Goal: Transaction & Acquisition: Purchase product/service

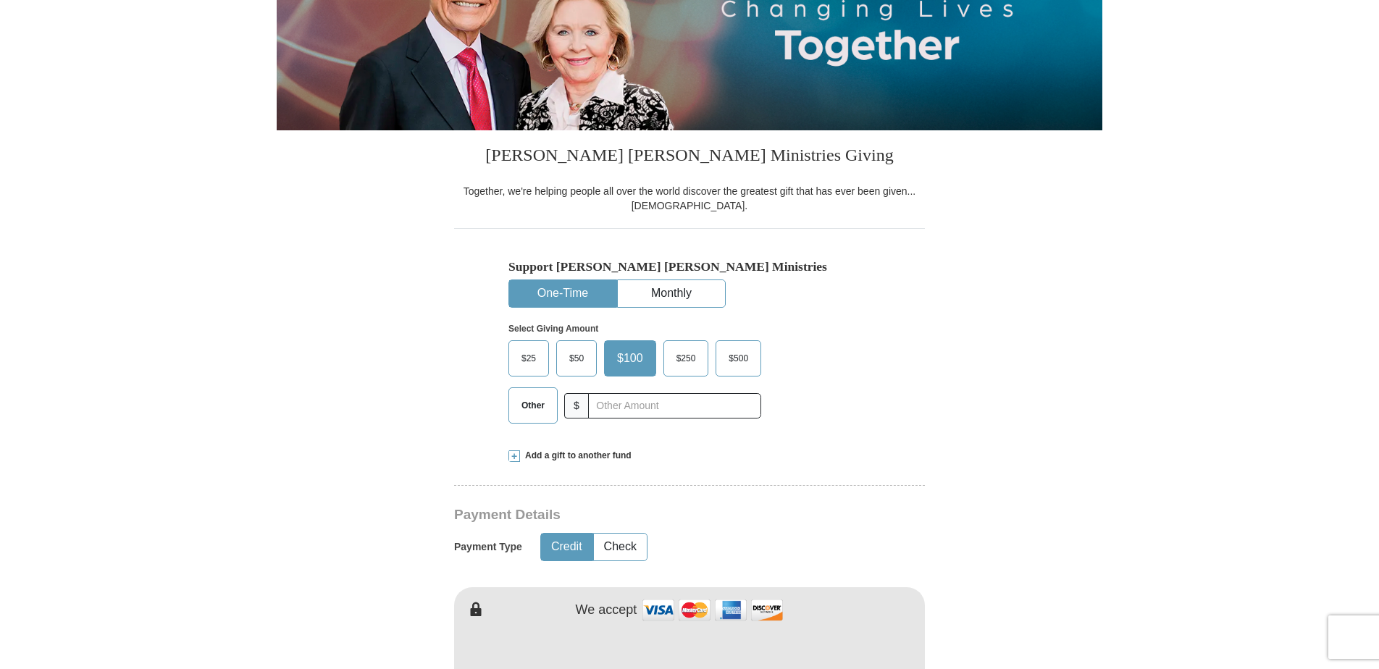
scroll to position [308, 0]
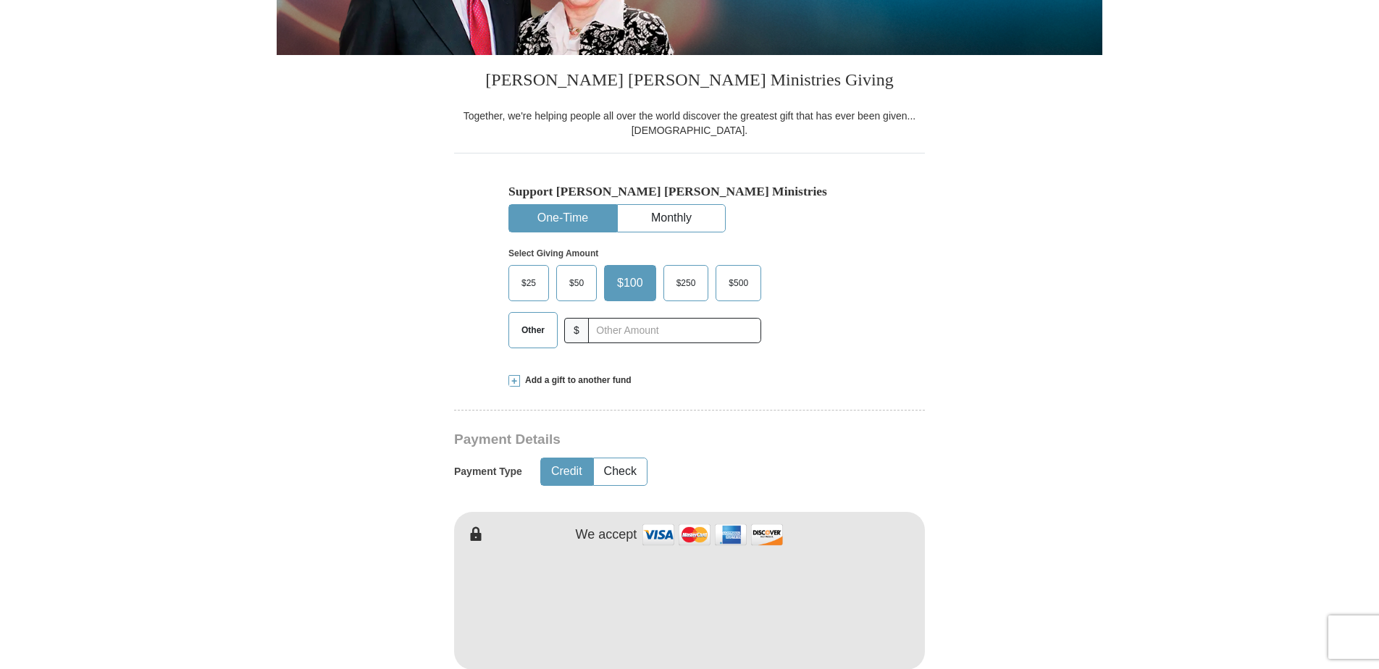
click at [691, 290] on span "$250" at bounding box center [686, 283] width 34 height 22
click at [0, 0] on input "$250" at bounding box center [0, 0] width 0 height 0
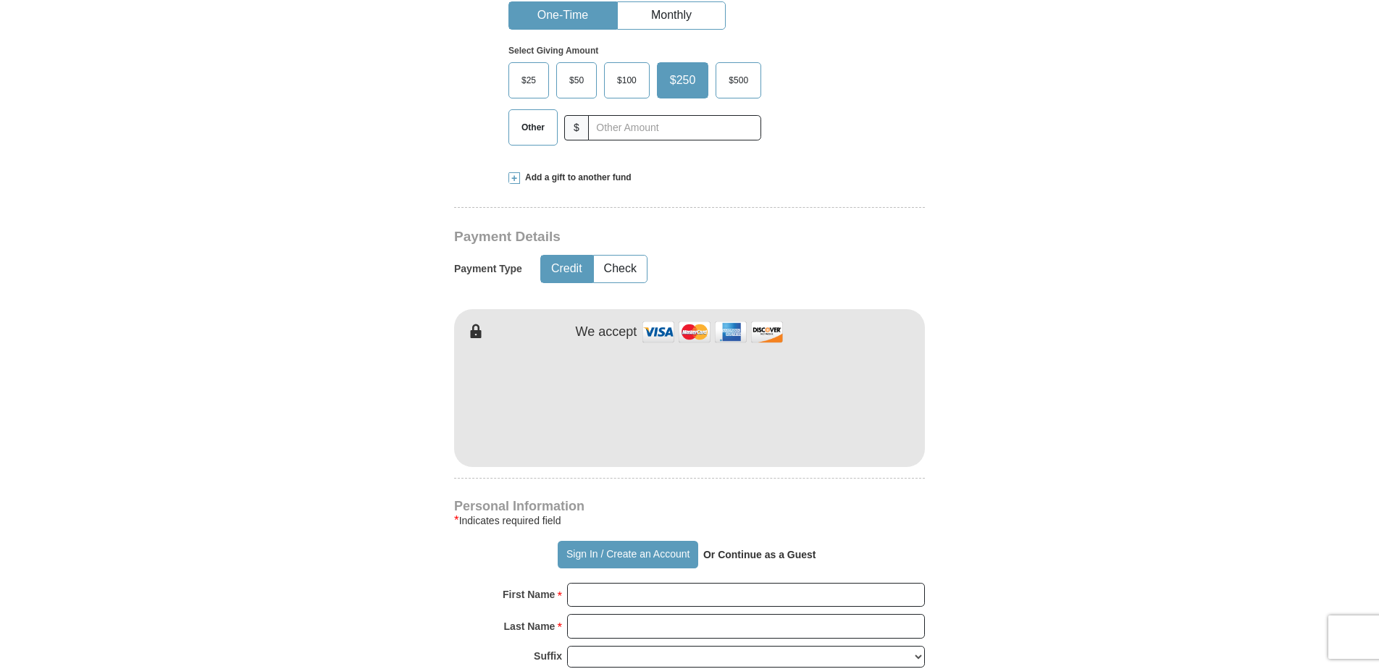
scroll to position [525, 0]
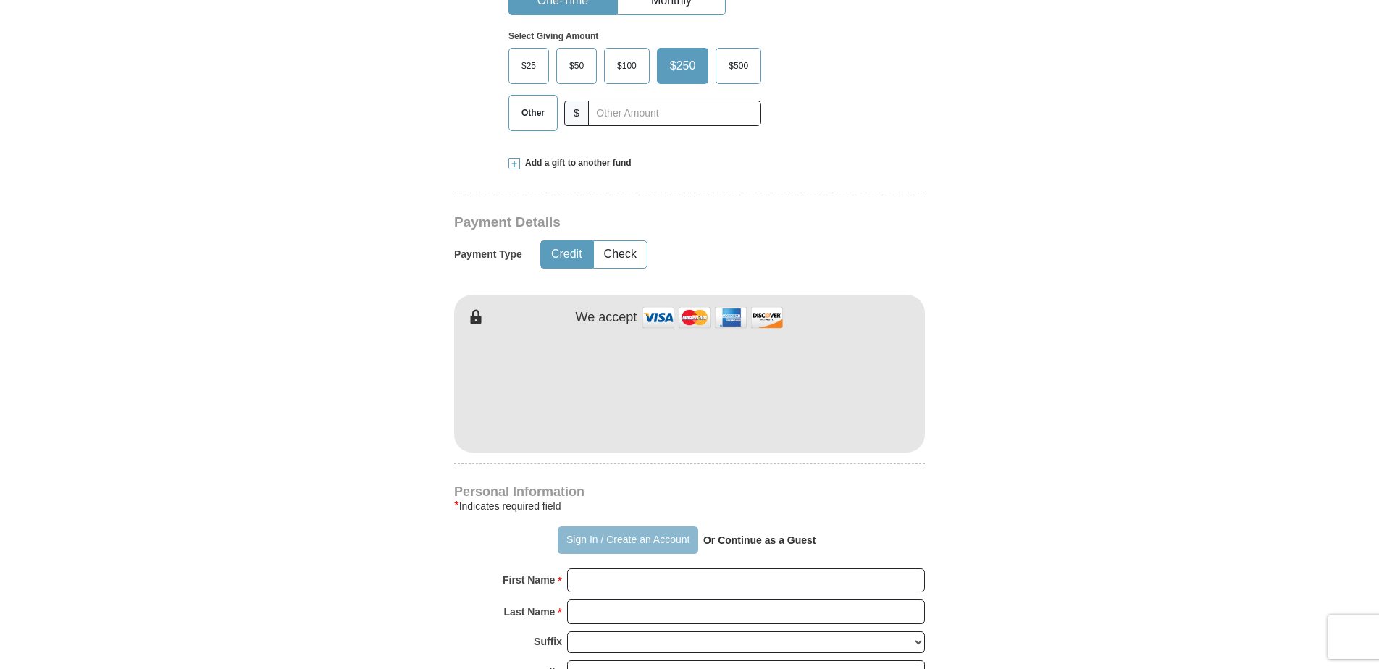
click at [594, 544] on button "Sign In / Create an Account" at bounding box center [628, 540] width 140 height 28
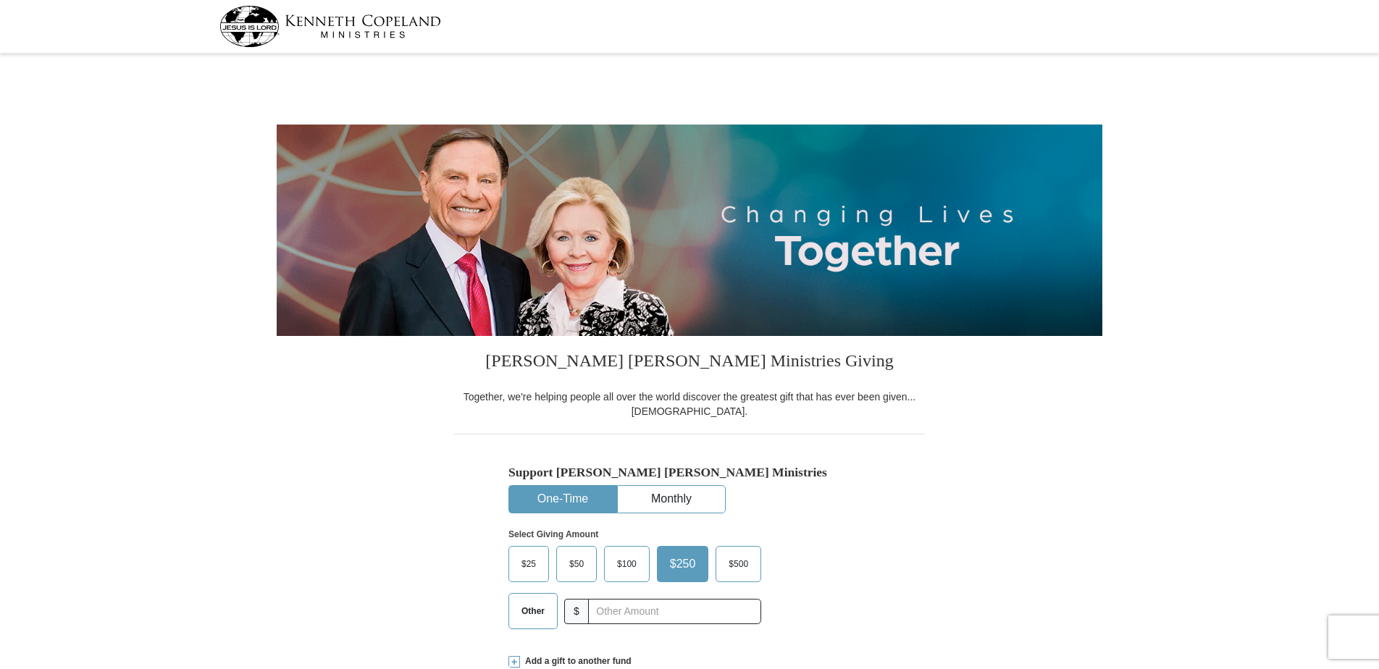
select select "[GEOGRAPHIC_DATA]"
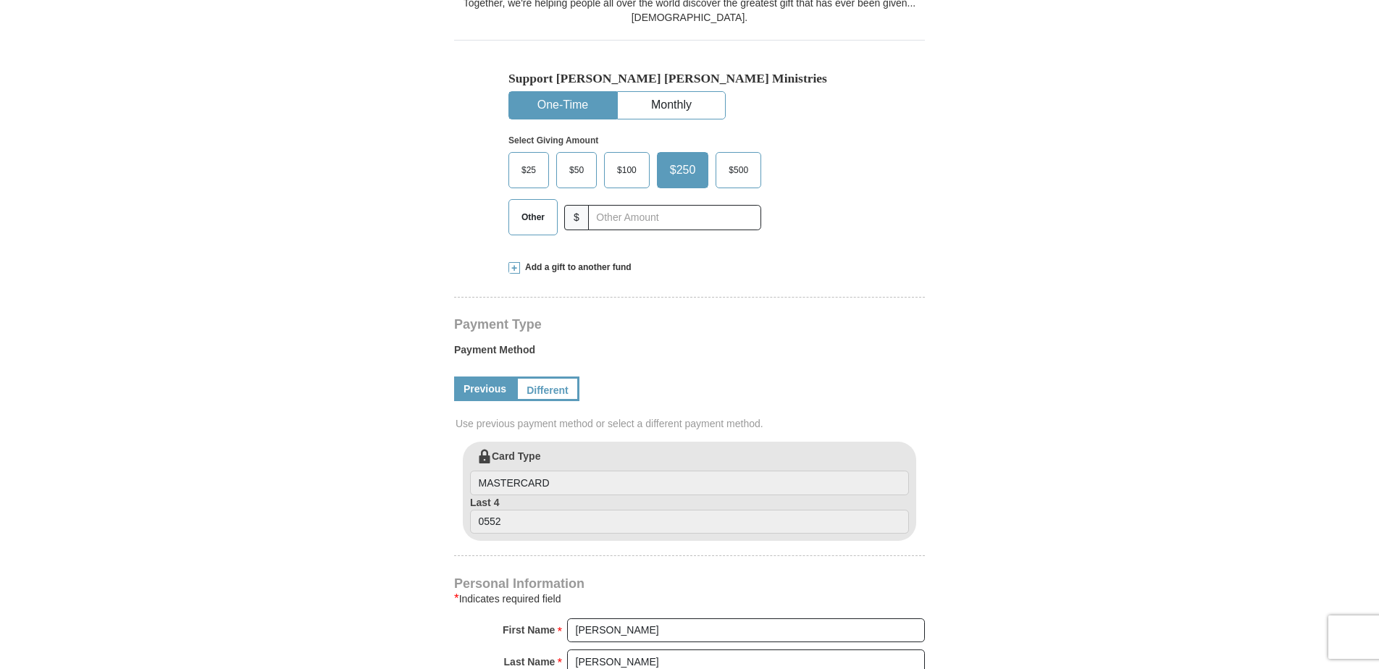
scroll to position [416, 0]
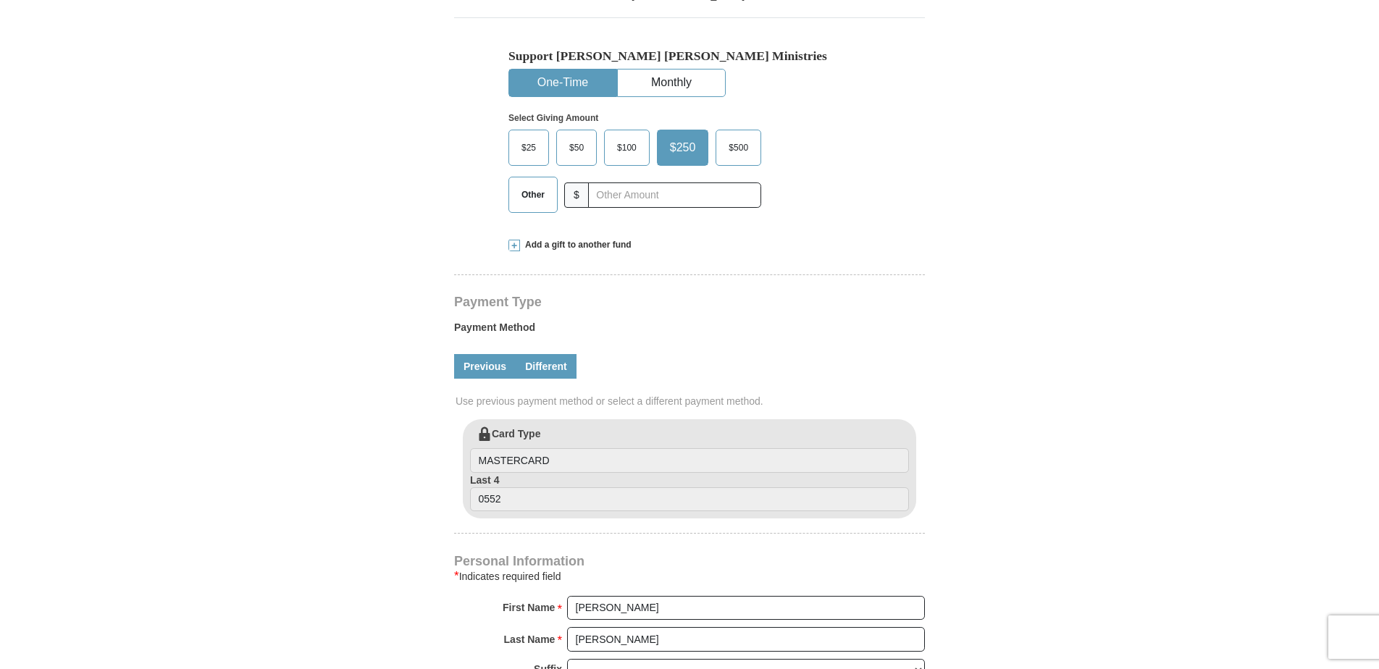
click at [542, 366] on link "Different" at bounding box center [546, 366] width 61 height 25
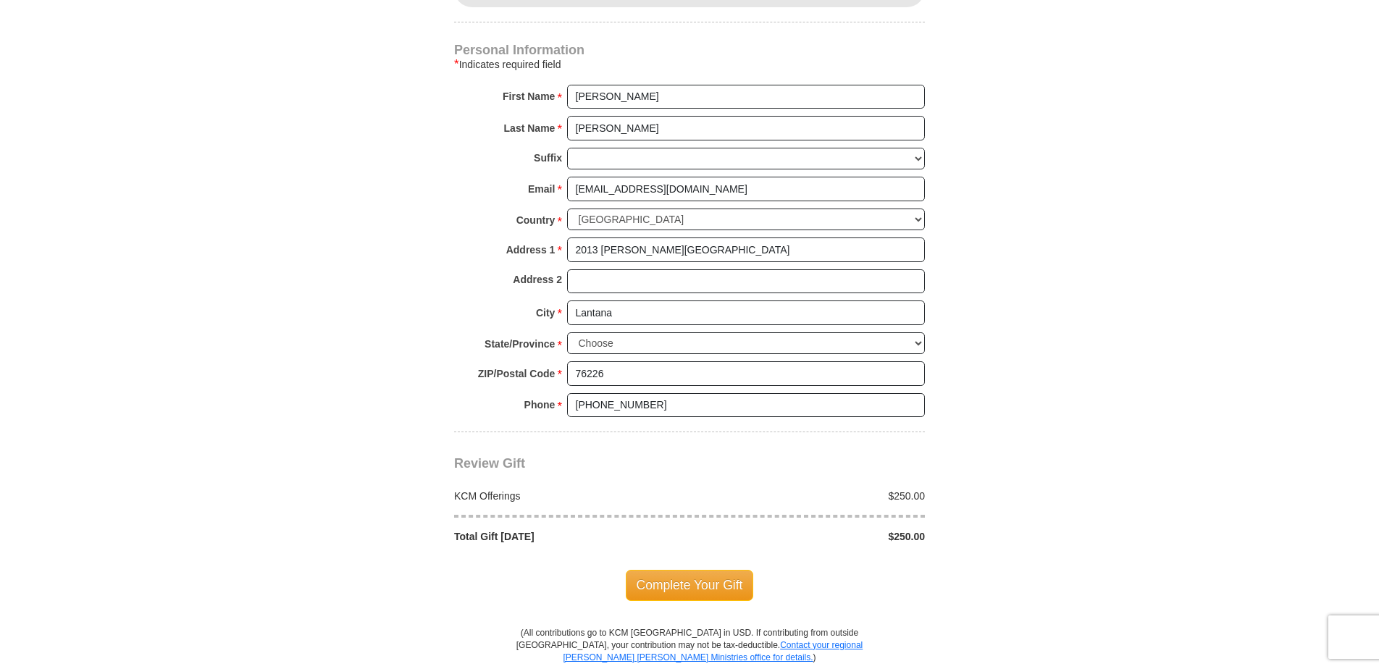
scroll to position [1086, 0]
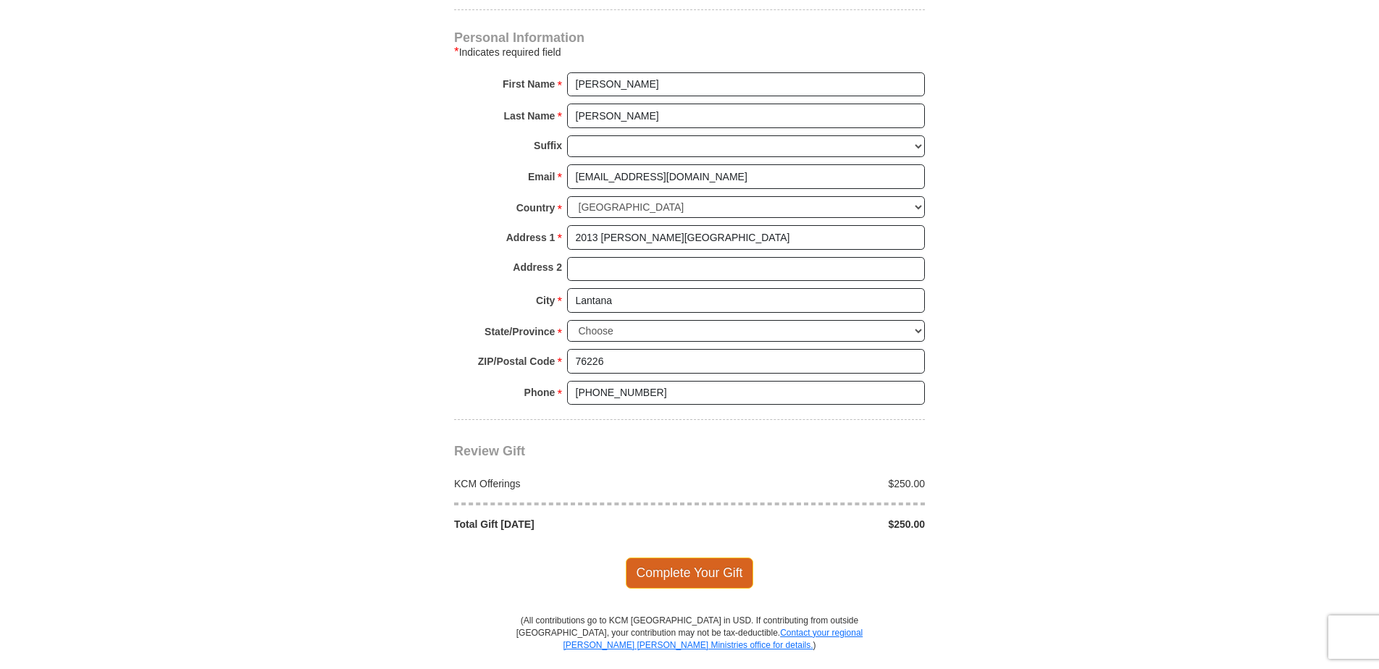
click at [692, 571] on span "Complete Your Gift" at bounding box center [690, 573] width 128 height 30
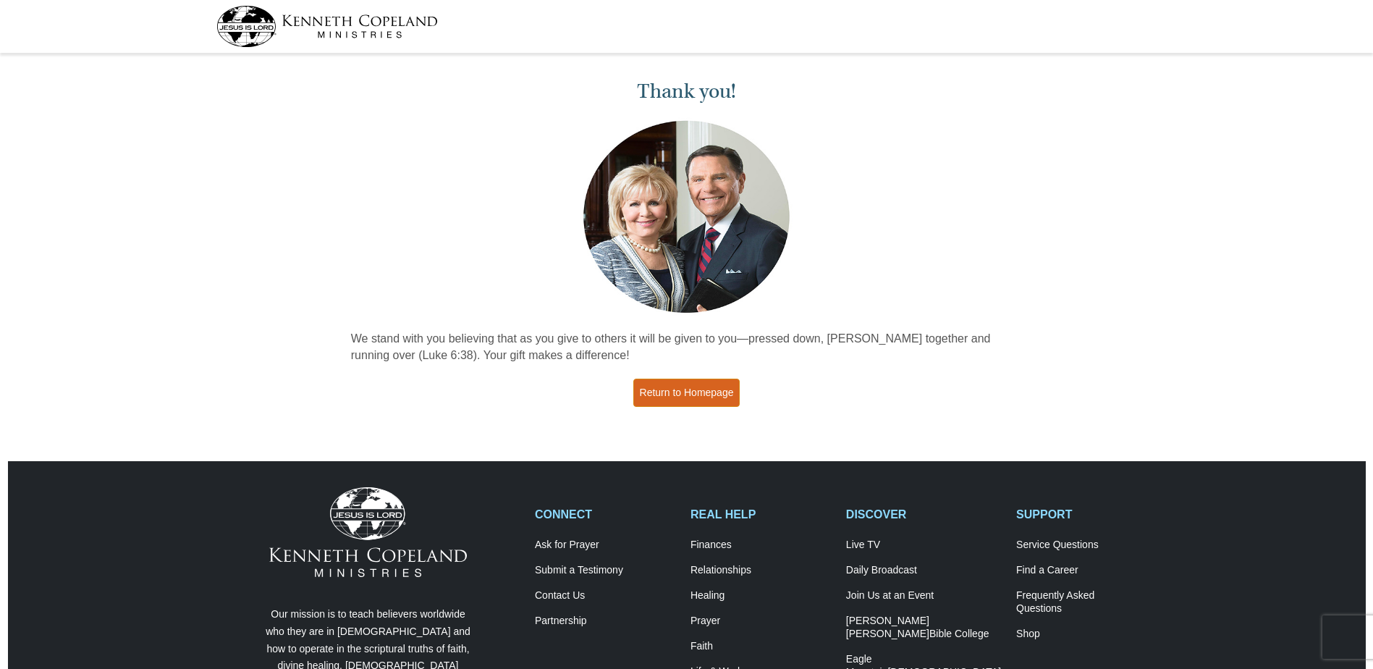
click at [716, 397] on link "Return to Homepage" at bounding box center [687, 393] width 107 height 28
